Goal: Browse casually

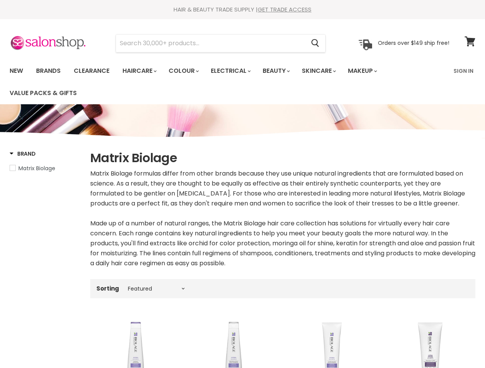
select select "manual"
